Goal: Task Accomplishment & Management: Complete application form

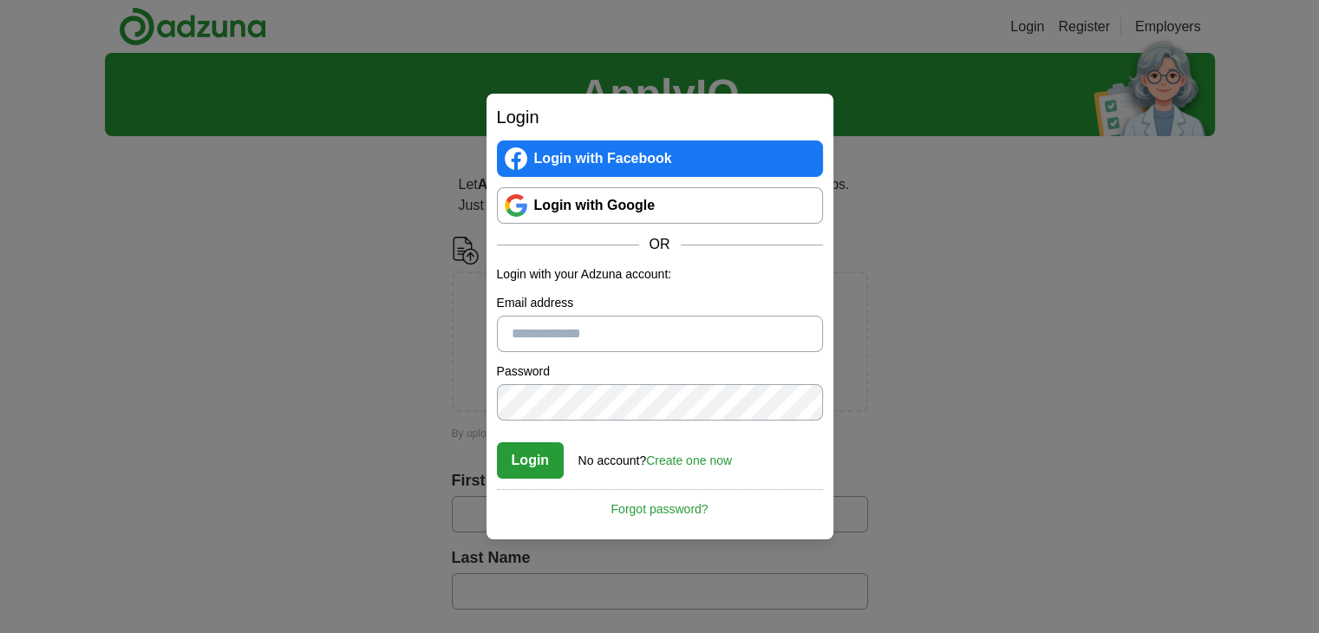
click at [622, 208] on link "Login with Google" at bounding box center [660, 205] width 326 height 36
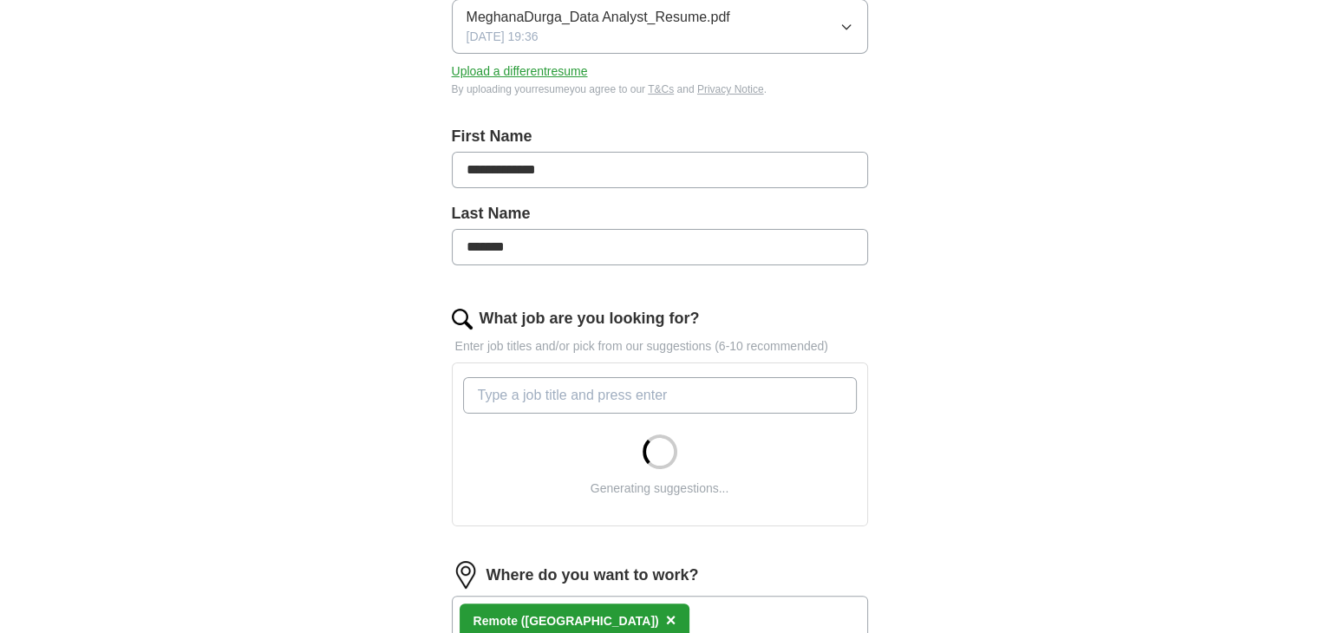
scroll to position [274, 0]
click at [606, 408] on input "What job are you looking for?" at bounding box center [660, 397] width 394 height 36
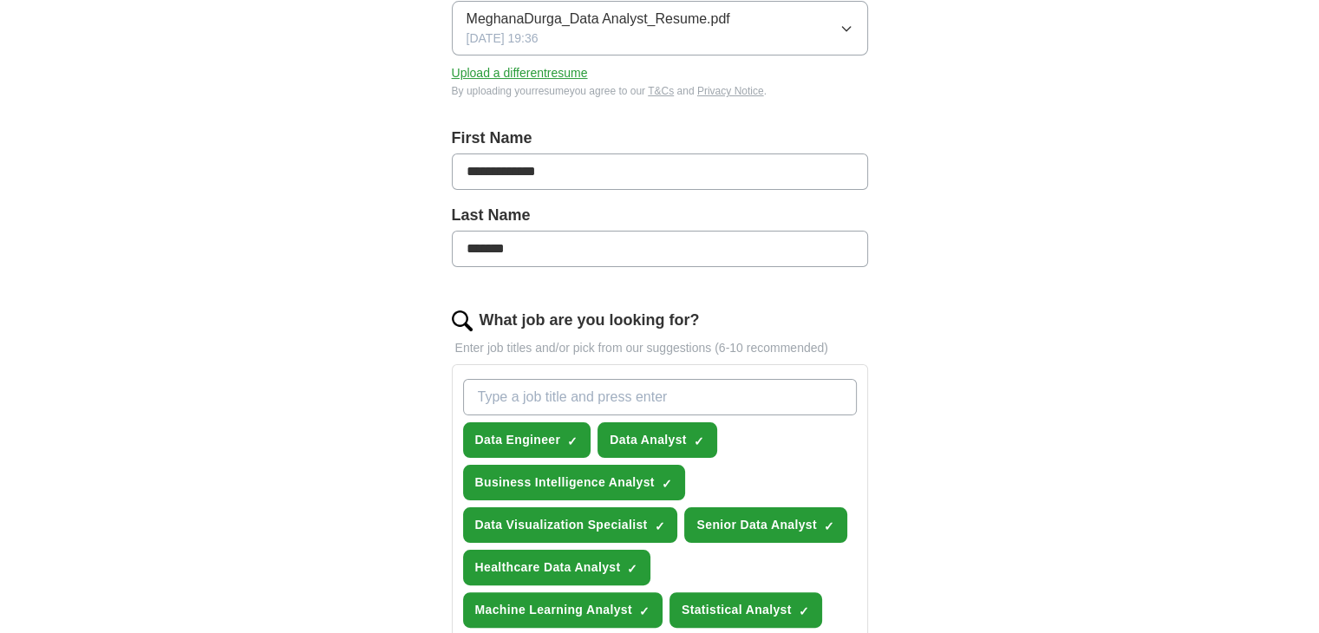
type input "d"
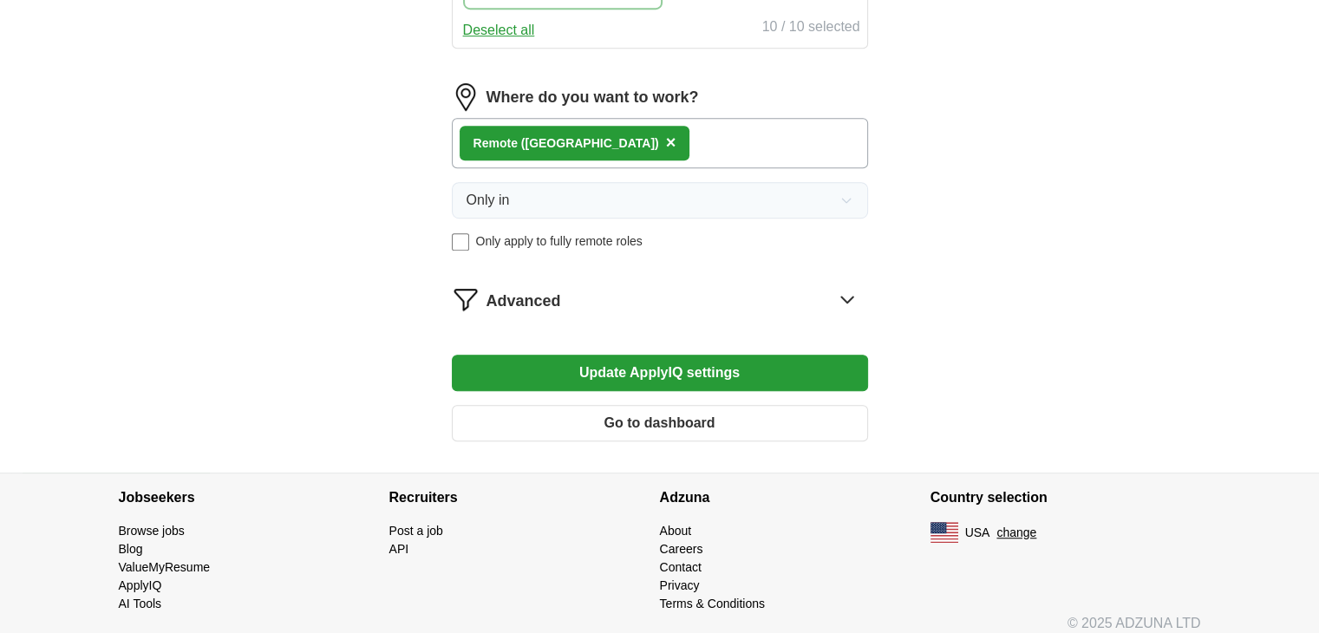
scroll to position [1026, 0]
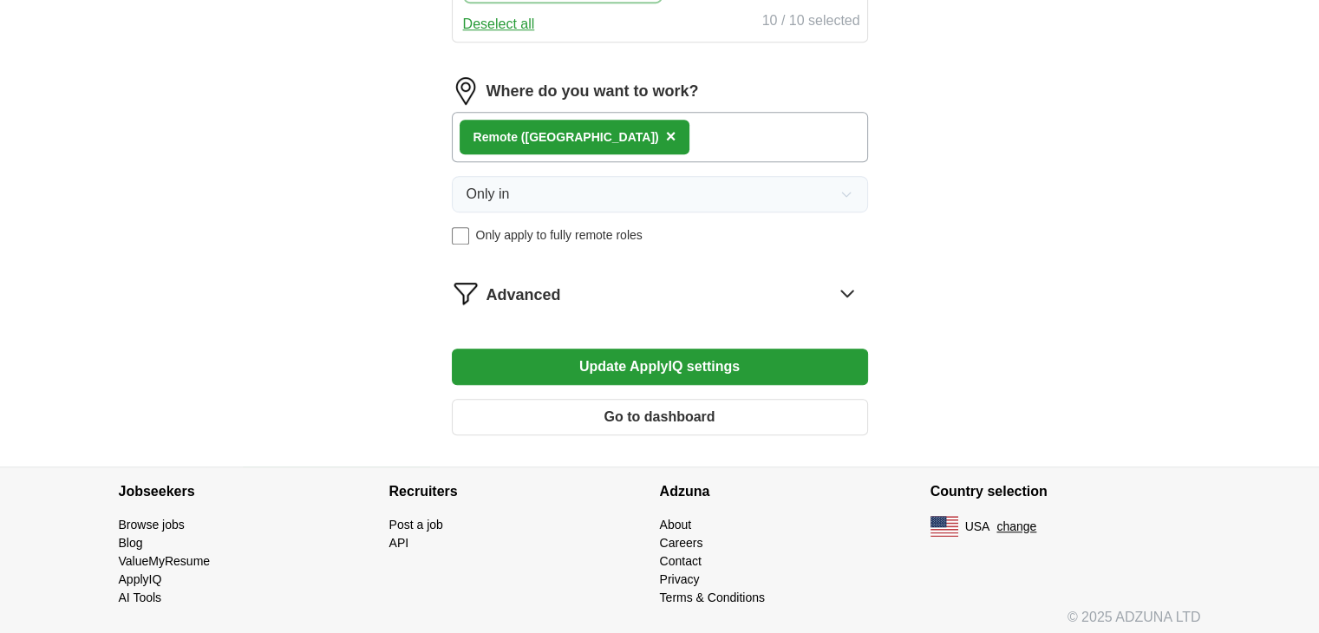
click at [660, 362] on button "Update ApplyIQ settings" at bounding box center [660, 367] width 416 height 36
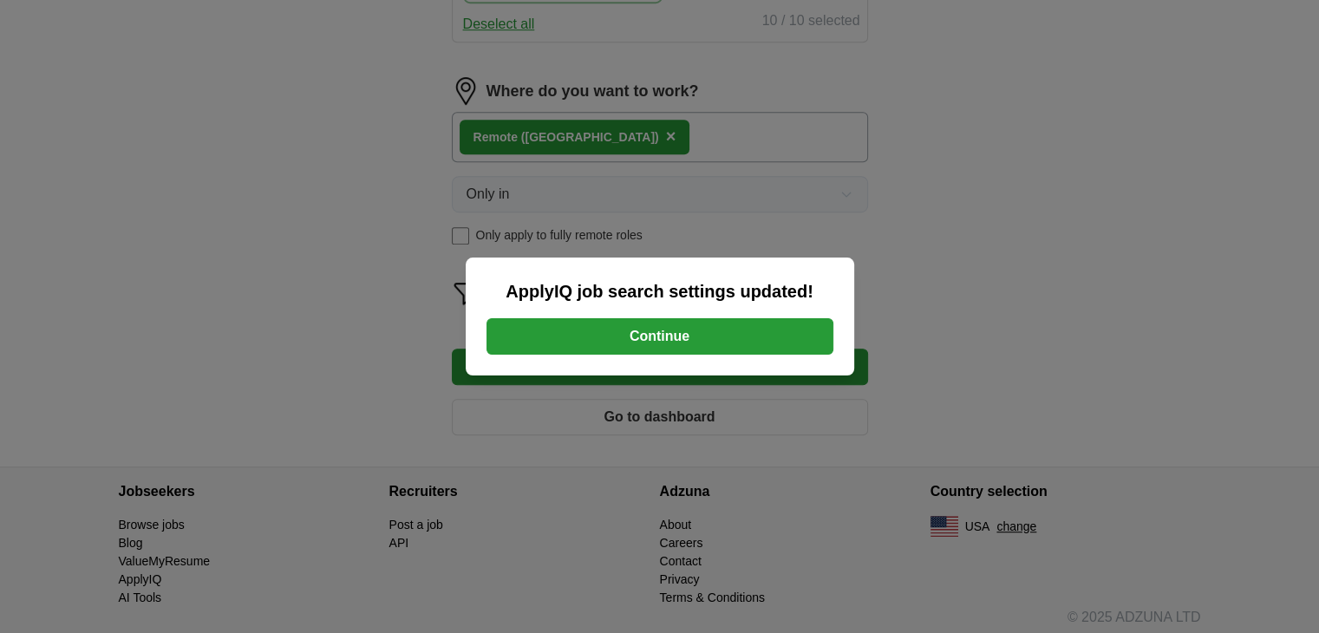
click at [618, 342] on button "Continue" at bounding box center [659, 336] width 347 height 36
